Goal: Transaction & Acquisition: Purchase product/service

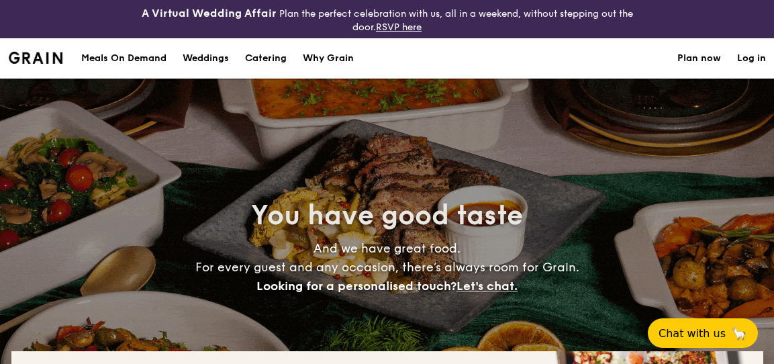
select select
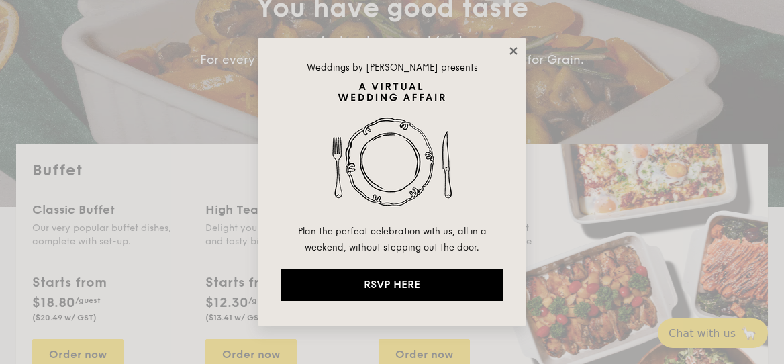
click at [512, 53] on icon at bounding box center [513, 51] width 12 height 12
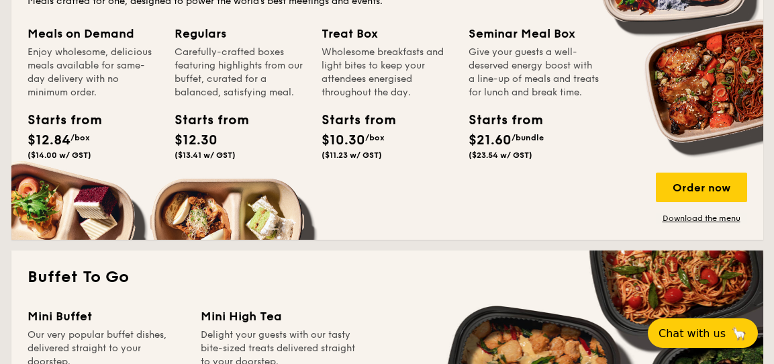
scroll to position [716, 0]
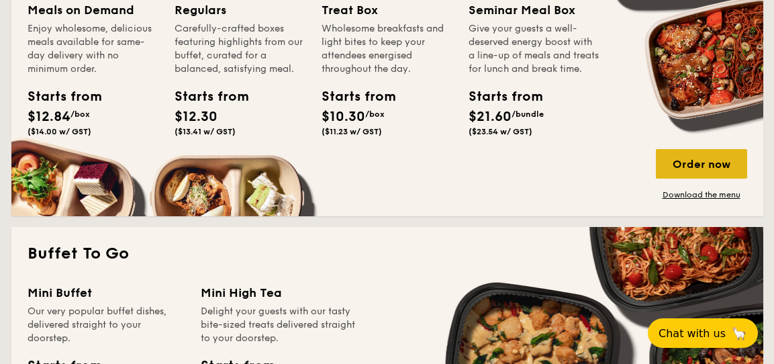
click at [694, 167] on div "Order now" at bounding box center [701, 164] width 91 height 30
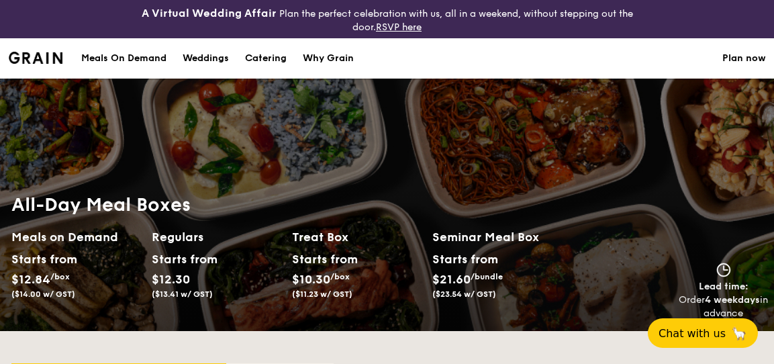
scroll to position [212, 0]
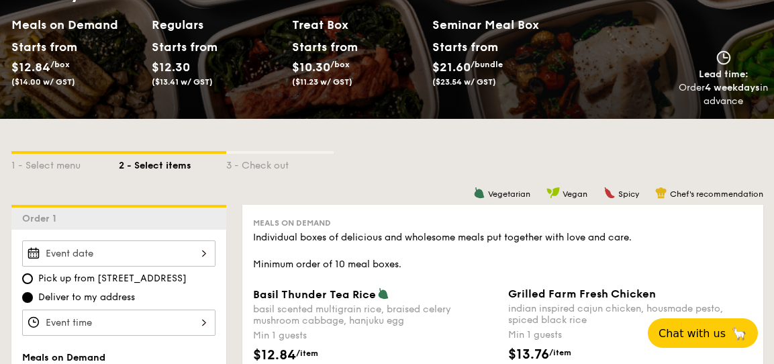
select select
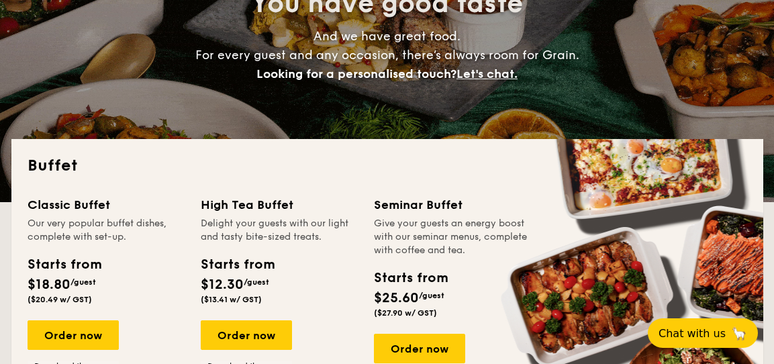
scroll to position [1925, 0]
